Goal: Task Accomplishment & Management: Manage account settings

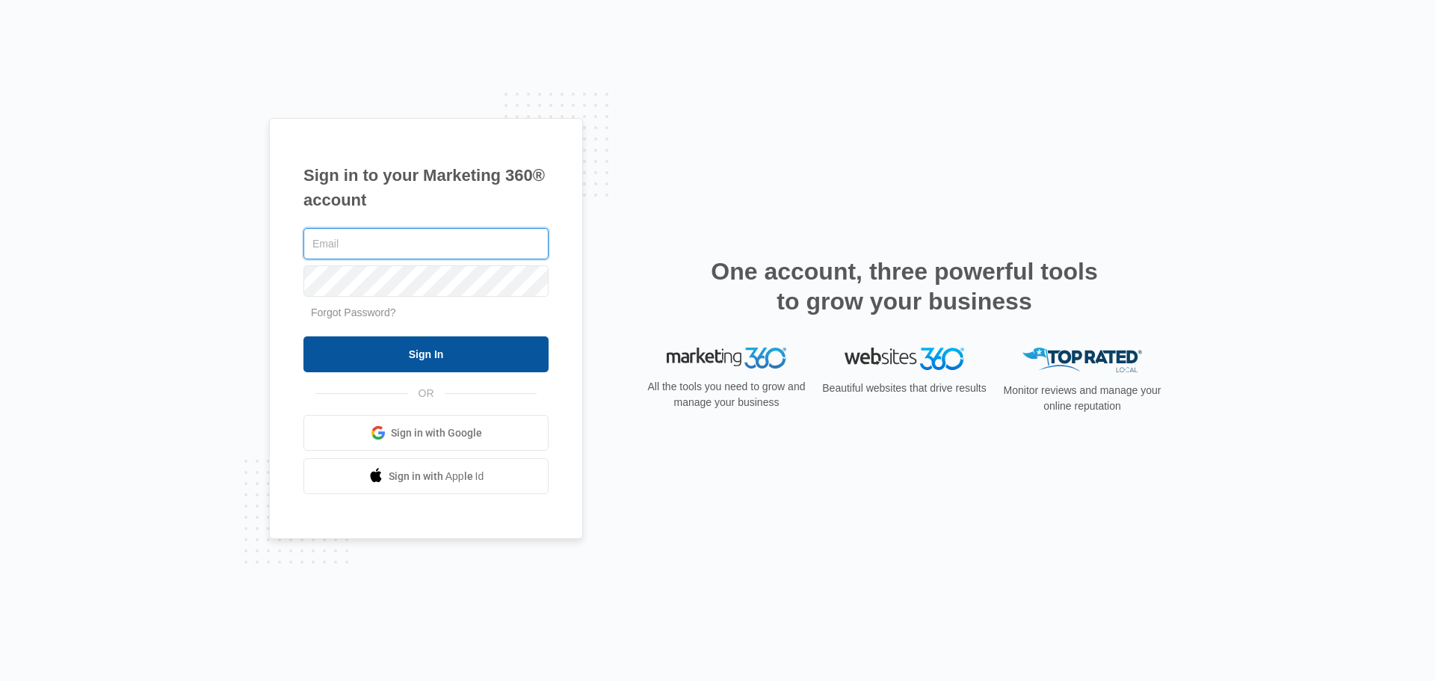
type input "[EMAIL_ADDRESS][DOMAIN_NAME]"
click at [431, 362] on input "Sign In" at bounding box center [425, 354] width 245 height 36
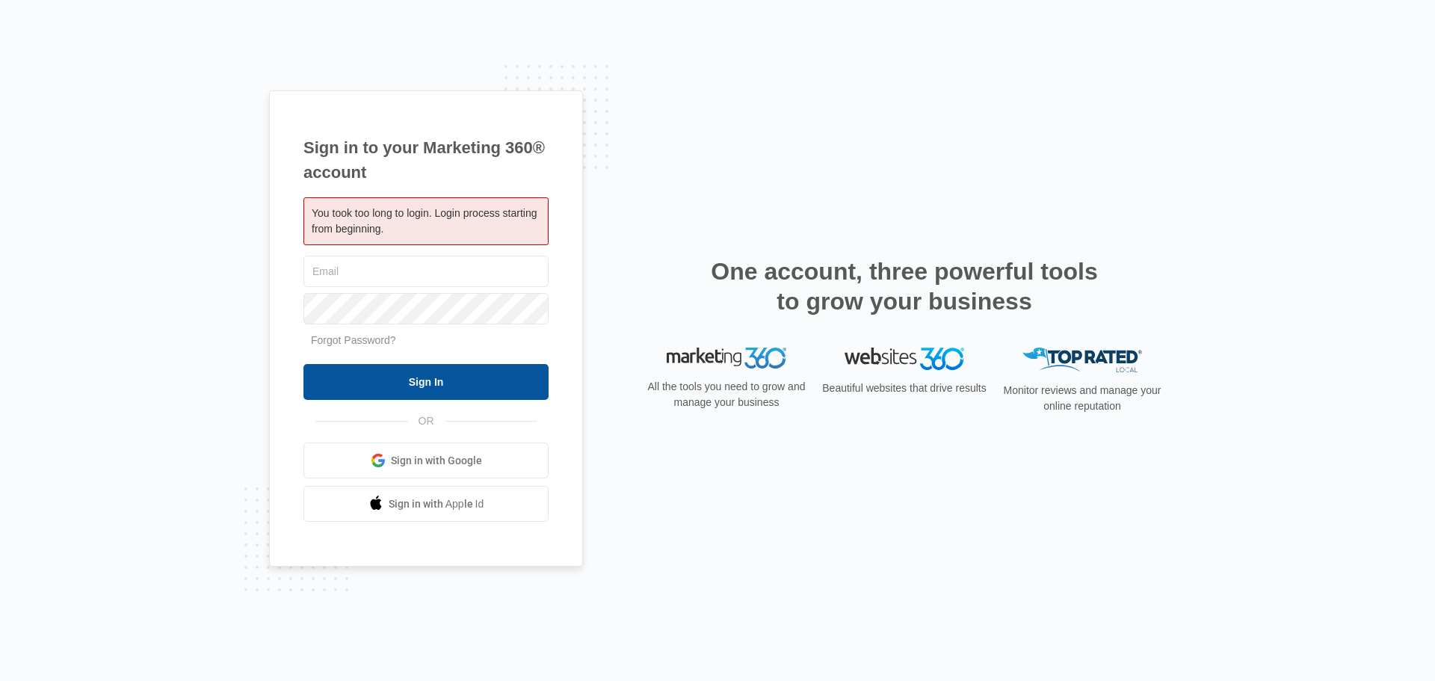
type input "[EMAIL_ADDRESS][DOMAIN_NAME]"
click at [413, 375] on input "Sign In" at bounding box center [425, 382] width 245 height 36
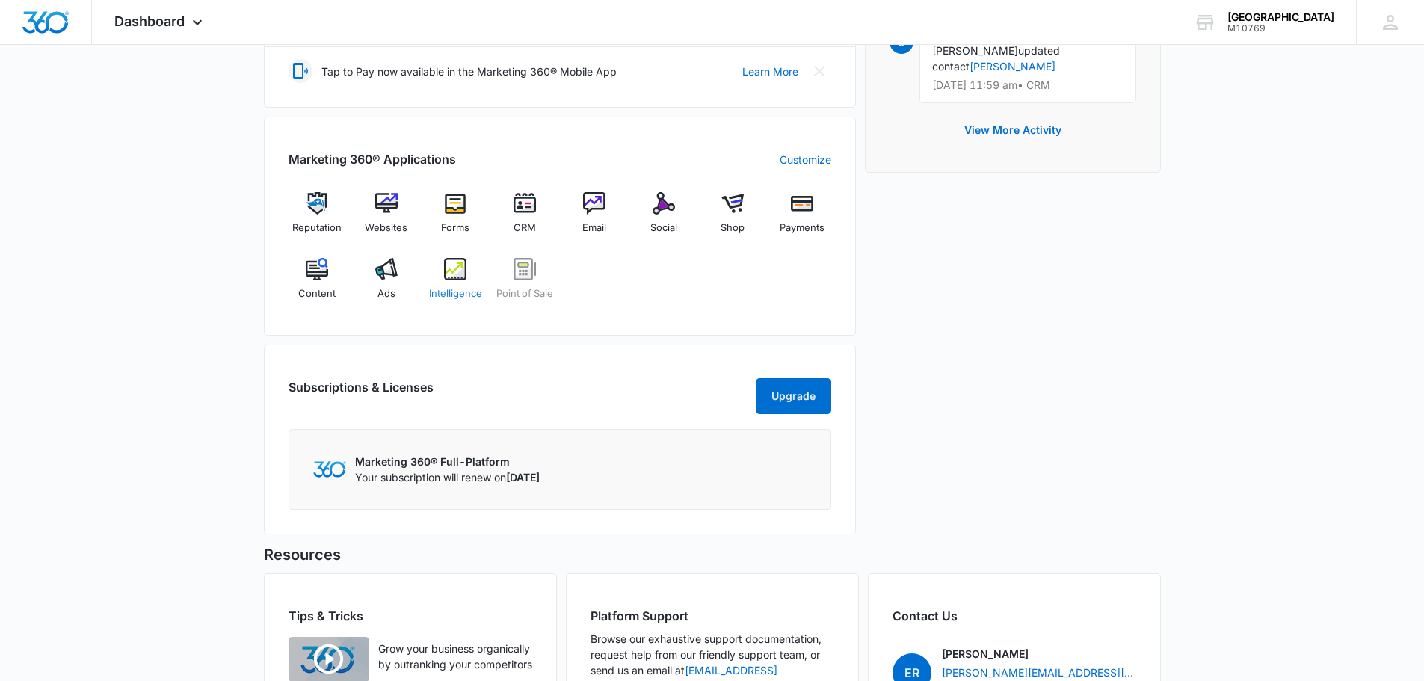
scroll to position [523, 0]
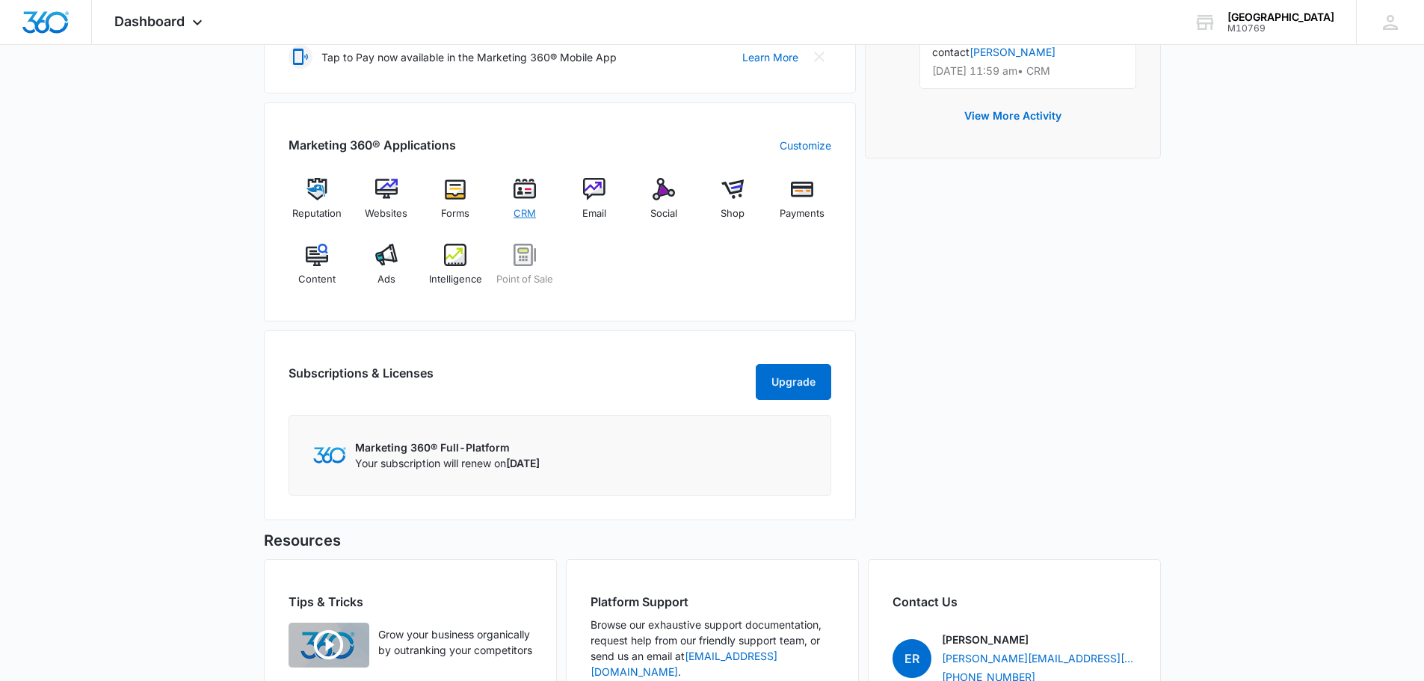
click at [507, 183] on div "CRM" at bounding box center [525, 204] width 58 height 53
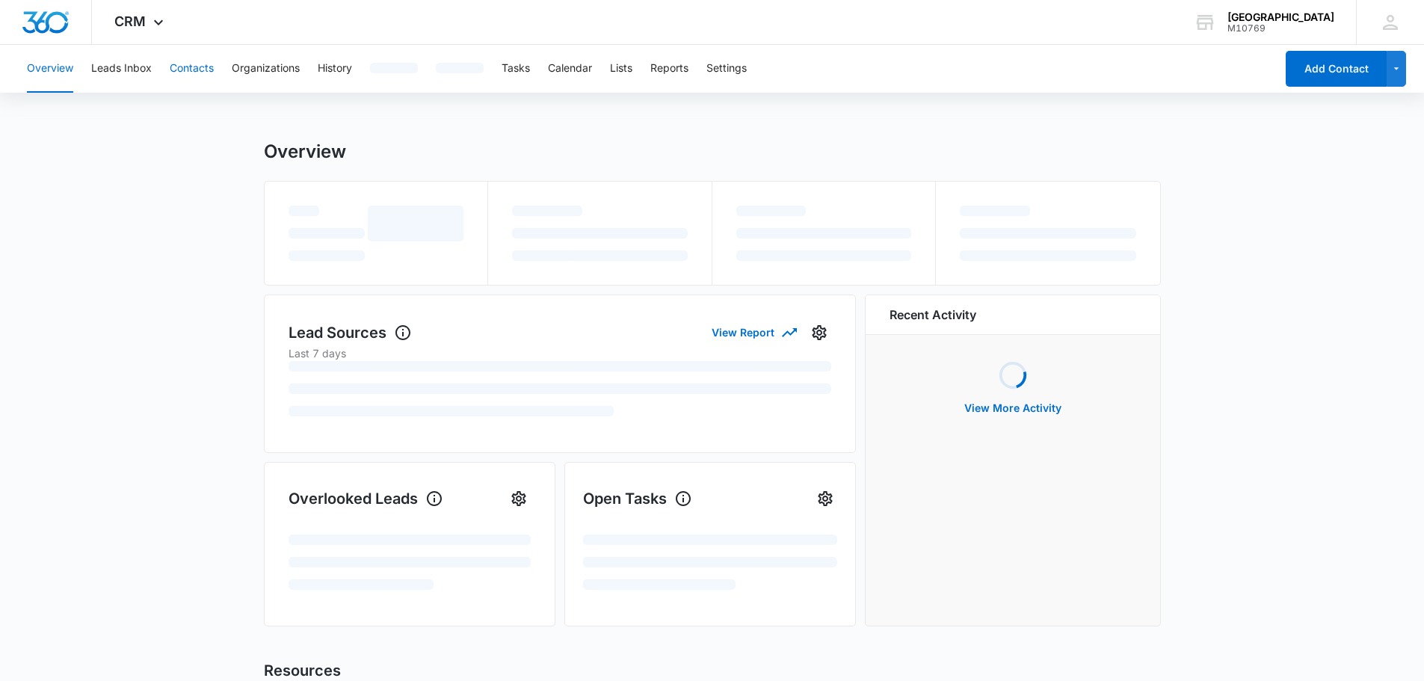
click at [209, 60] on button "Contacts" at bounding box center [192, 69] width 44 height 48
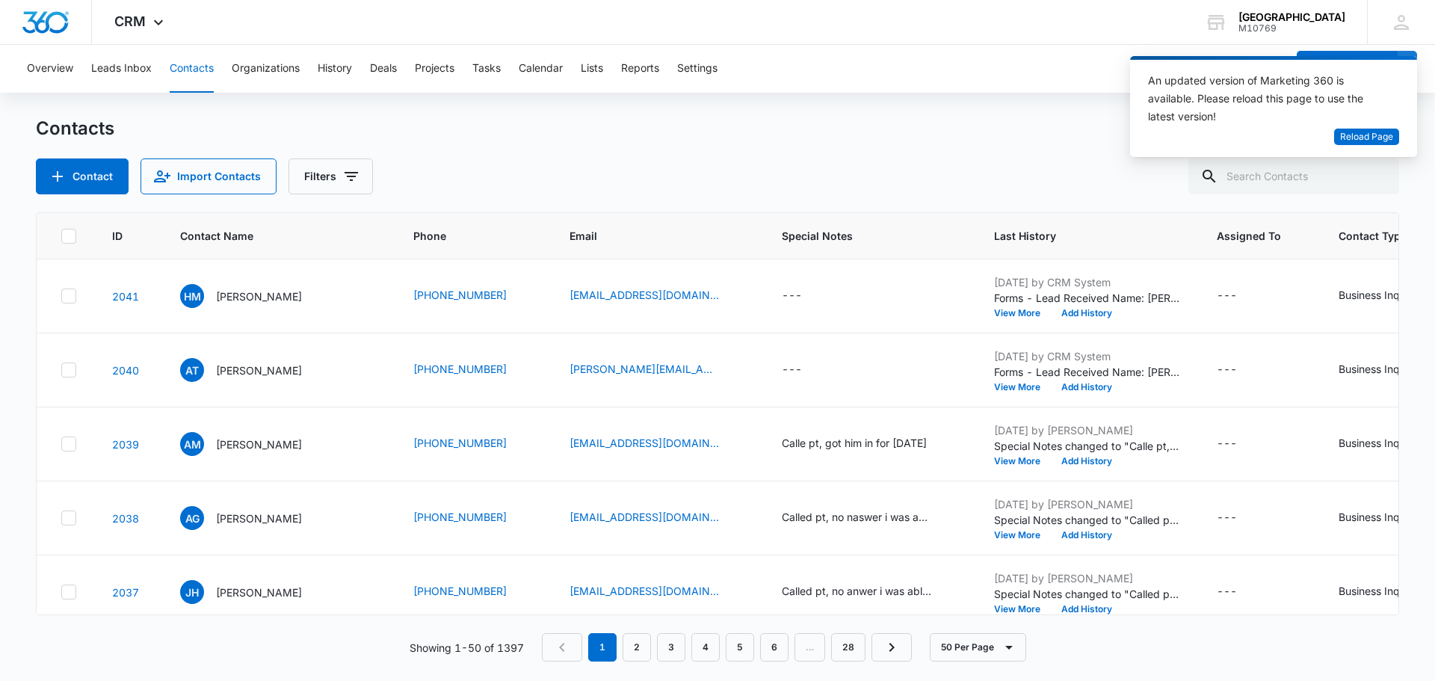
click at [836, 170] on div "Contact Import Contacts Filters" at bounding box center [717, 176] width 1363 height 36
click at [996, 312] on button "View More" at bounding box center [1022, 313] width 57 height 9
